Goal: Communication & Community: Ask a question

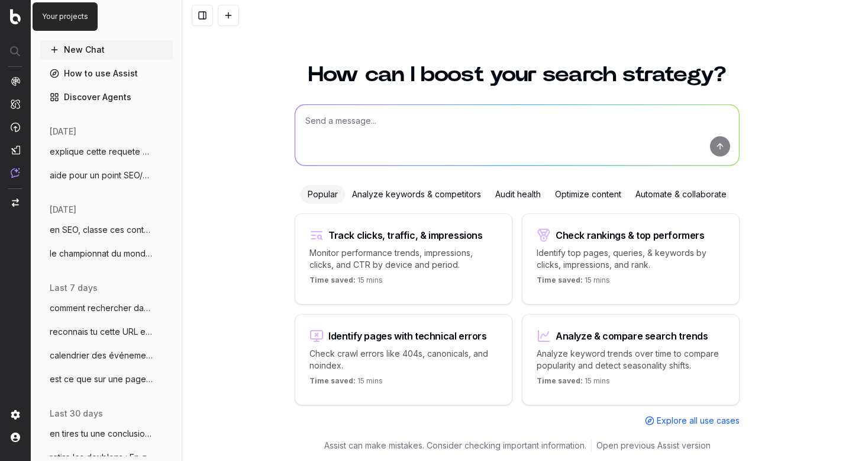
click at [15, 15] on img at bounding box center [15, 16] width 11 height 15
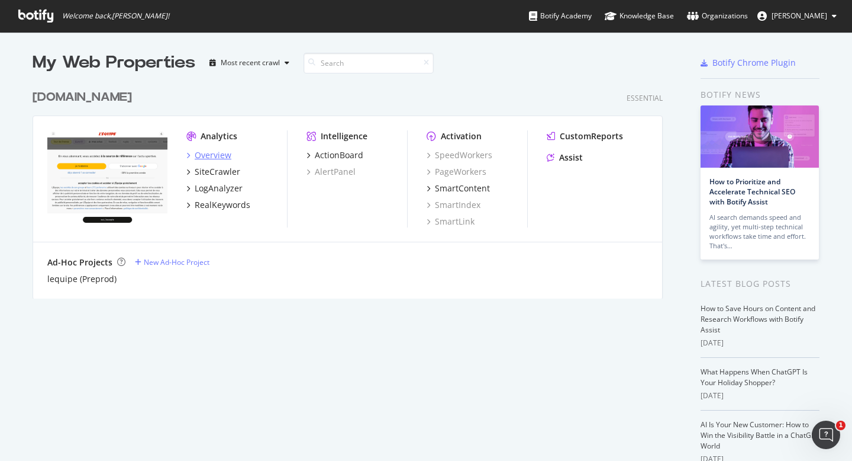
click at [200, 153] on div "Overview" at bounding box center [213, 155] width 37 height 12
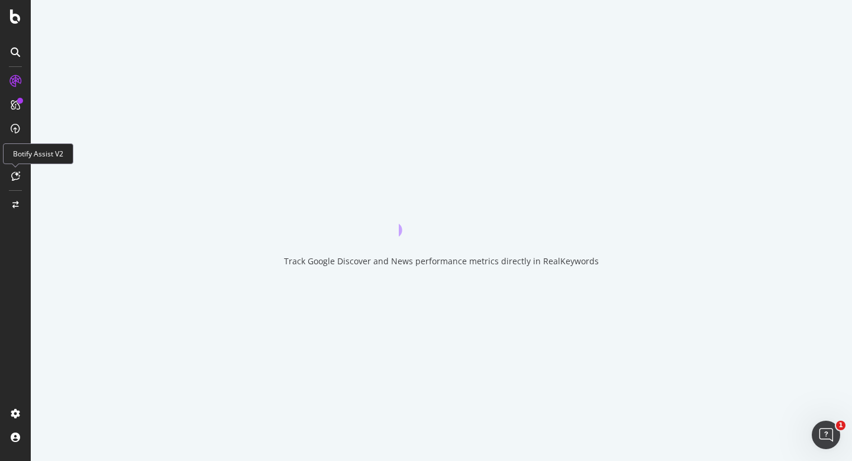
click at [17, 178] on icon at bounding box center [15, 175] width 9 height 9
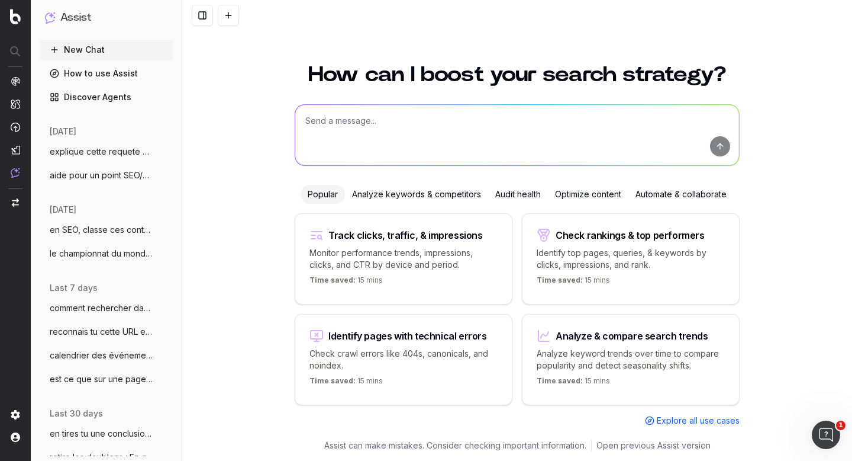
click at [104, 152] on span "explique cette requete SQL SELECT DIS" at bounding box center [102, 152] width 104 height 12
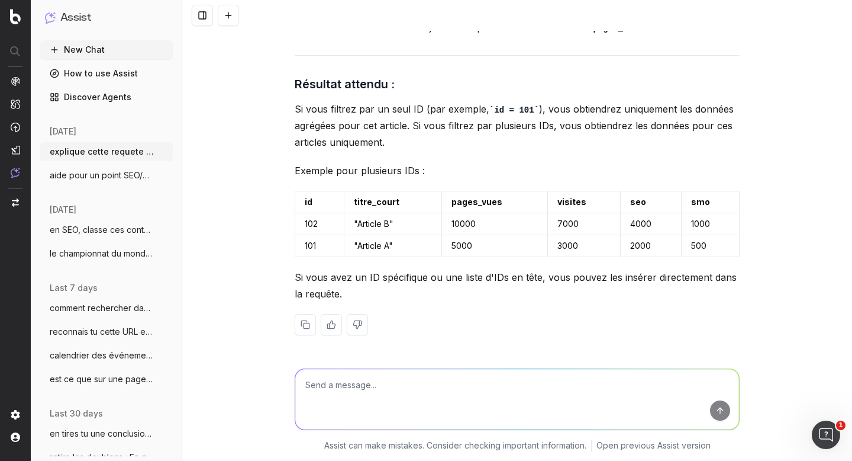
click at [95, 176] on span "aide pour un point SEO/Data, on va trait" at bounding box center [102, 175] width 104 height 12
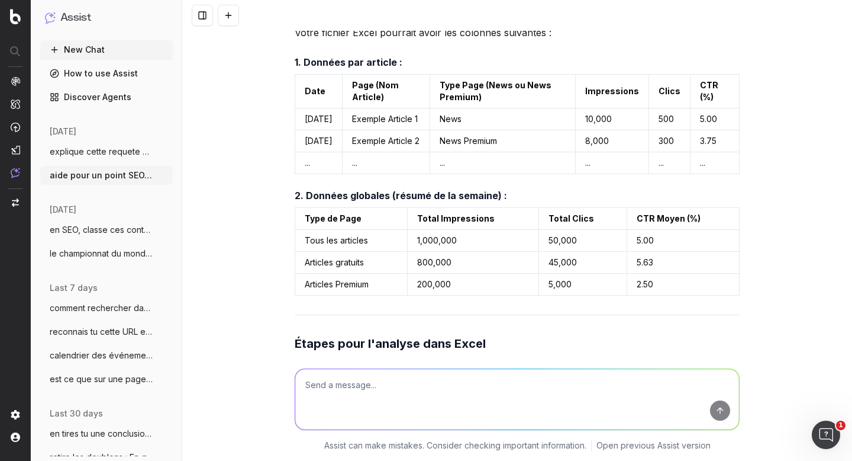
scroll to position [6177, 0]
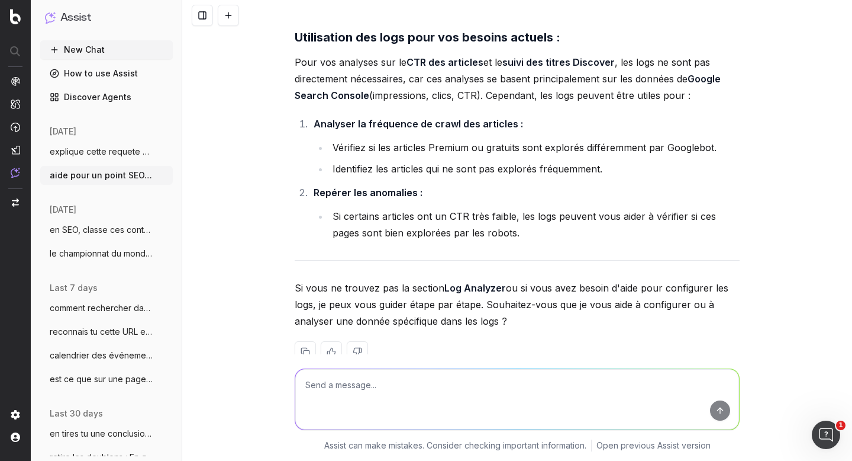
click at [357, 388] on textarea at bounding box center [517, 399] width 444 height 60
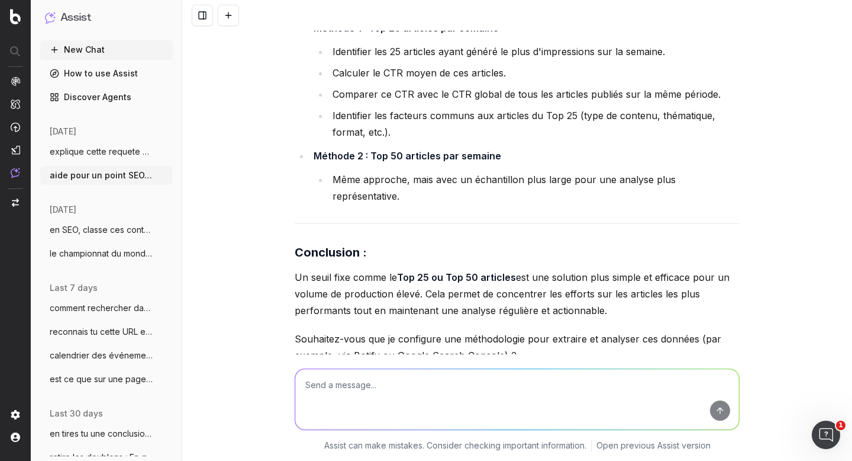
scroll to position [2998, 0]
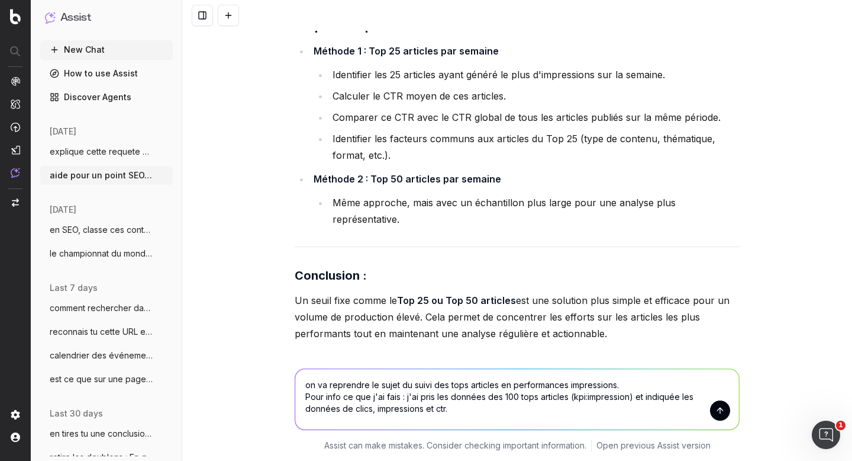
click at [565, 397] on textarea "on va reprendre le sujet du suivi des tops articles en performances impressions…" at bounding box center [517, 399] width 444 height 60
click at [538, 404] on textarea "on va reprendre le sujet du suivi des tops articles en performances impressions…" at bounding box center [517, 399] width 444 height 60
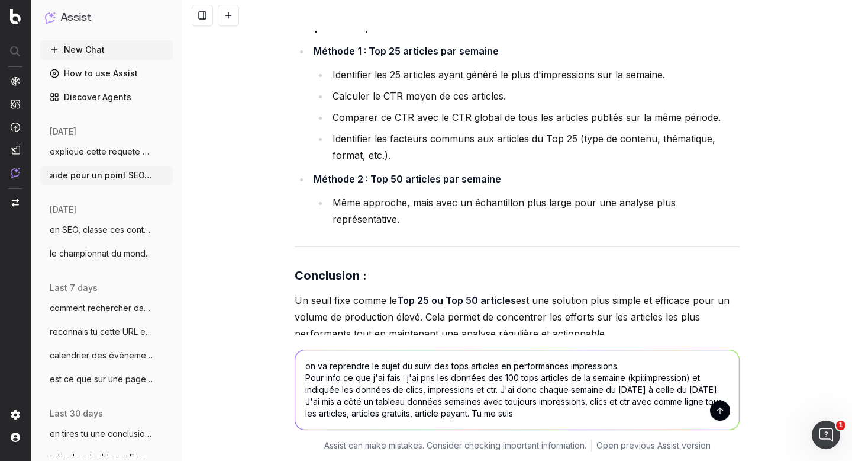
type textarea "on va reprendre le sujet du suivi des tops articles en performances impressions…"
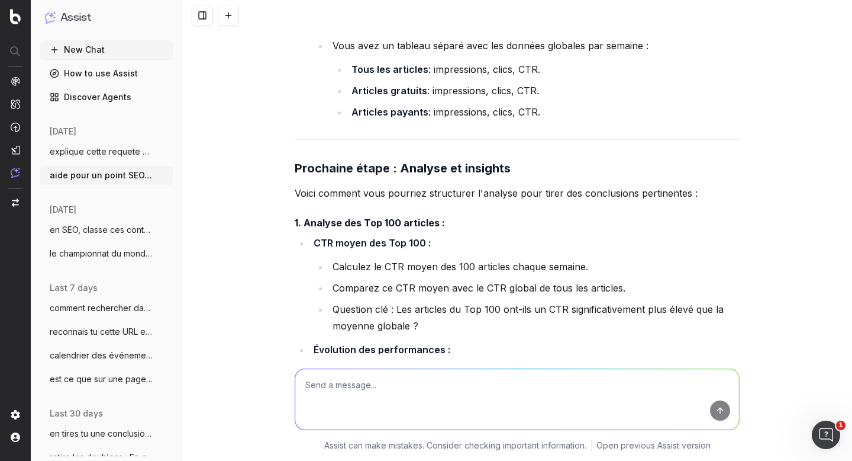
scroll to position [6853, 0]
